Goal: Information Seeking & Learning: Find specific fact

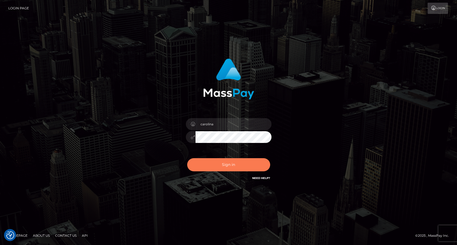
click at [222, 164] on button "Sign in" at bounding box center [228, 164] width 83 height 13
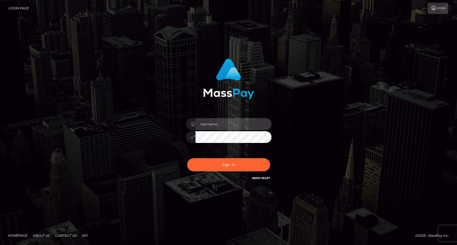
type input "carolina"
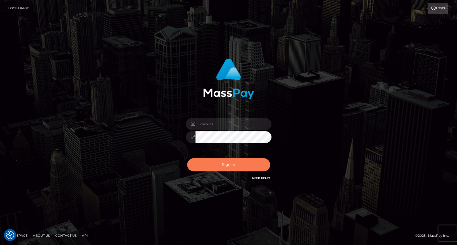
click at [222, 164] on button "Sign in" at bounding box center [228, 164] width 83 height 13
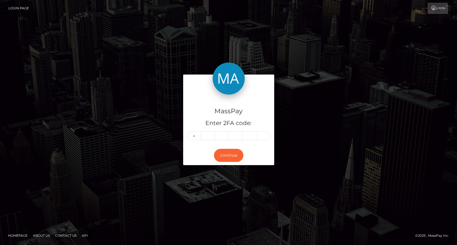
type input "1"
type input "0"
type input "1"
type input "9"
type input "1"
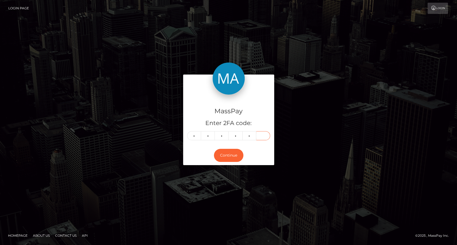
type input "8"
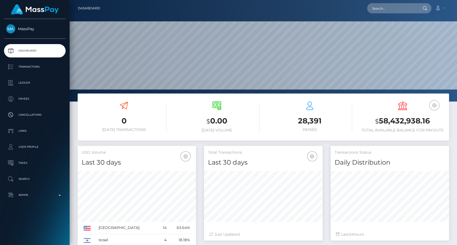
scroll to position [94, 118]
click at [380, 8] on input "text" at bounding box center [392, 8] width 50 height 10
paste input "MSP4da780eeaea0fe1"
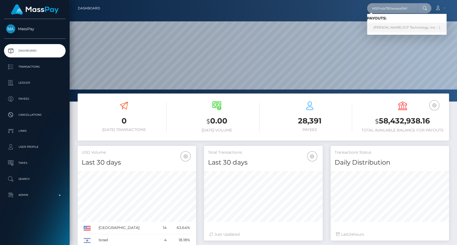
type input "MSP4da780eeaea0fe1"
click at [390, 26] on link "Nina Vladimirovna Ovchinnikova (ICF Technology, Inc. - )" at bounding box center [406, 28] width 79 height 10
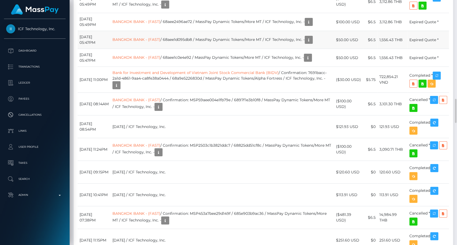
scroll to position [1179, 0]
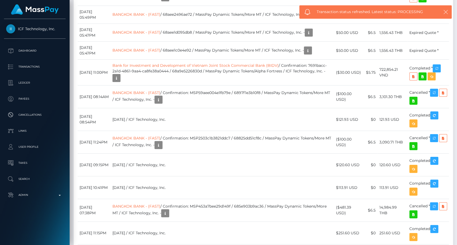
click at [447, 12] on icon "button" at bounding box center [445, 11] width 5 height 5
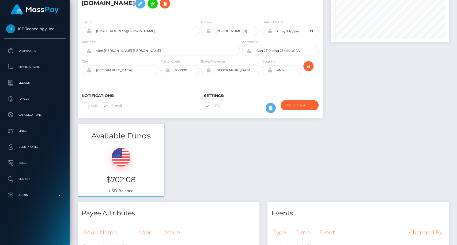
scroll to position [0, 0]
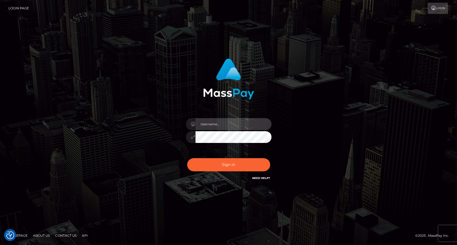
type input "carolina"
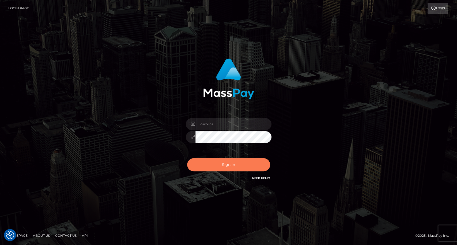
click at [215, 161] on button "Sign in" at bounding box center [228, 164] width 83 height 13
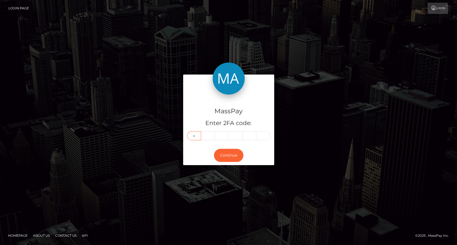
type input "7"
type input "8"
type input "5"
type input "7"
type input "6"
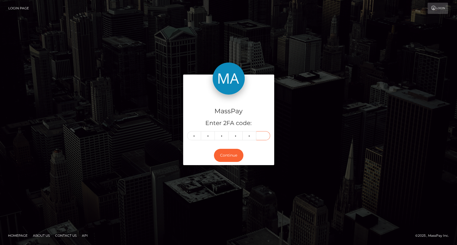
type input "0"
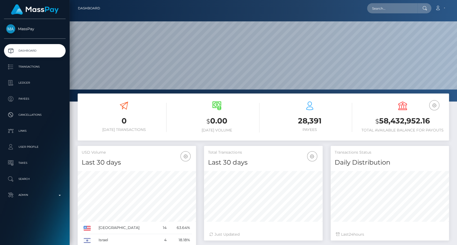
scroll to position [94, 118]
click at [382, 9] on input "text" at bounding box center [392, 8] width 50 height 10
paste input "[EMAIL_ADDRESS][DOMAIN_NAME]"
click at [414, 7] on input "[EMAIL_ADDRESS][DOMAIN_NAME]" at bounding box center [392, 8] width 50 height 10
click at [394, 6] on input "[EMAIL_ADDRESS][DOMAIN_NAME]" at bounding box center [392, 8] width 50 height 10
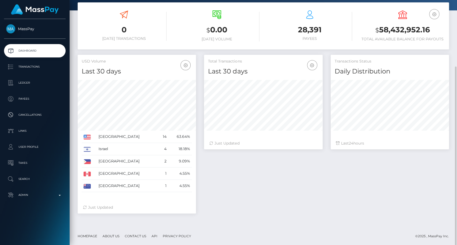
scroll to position [0, 0]
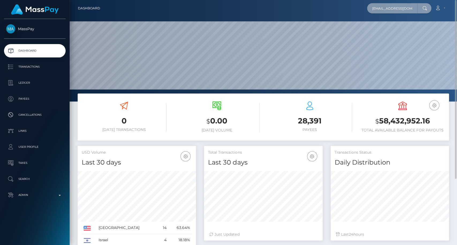
click at [414, 7] on input "[EMAIL_ADDRESS][DOMAIN_NAME]" at bounding box center [392, 8] width 50 height 10
type input "[EMAIL_ADDRESS][DOMAIN_NAME]"
